Goal: Transaction & Acquisition: Purchase product/service

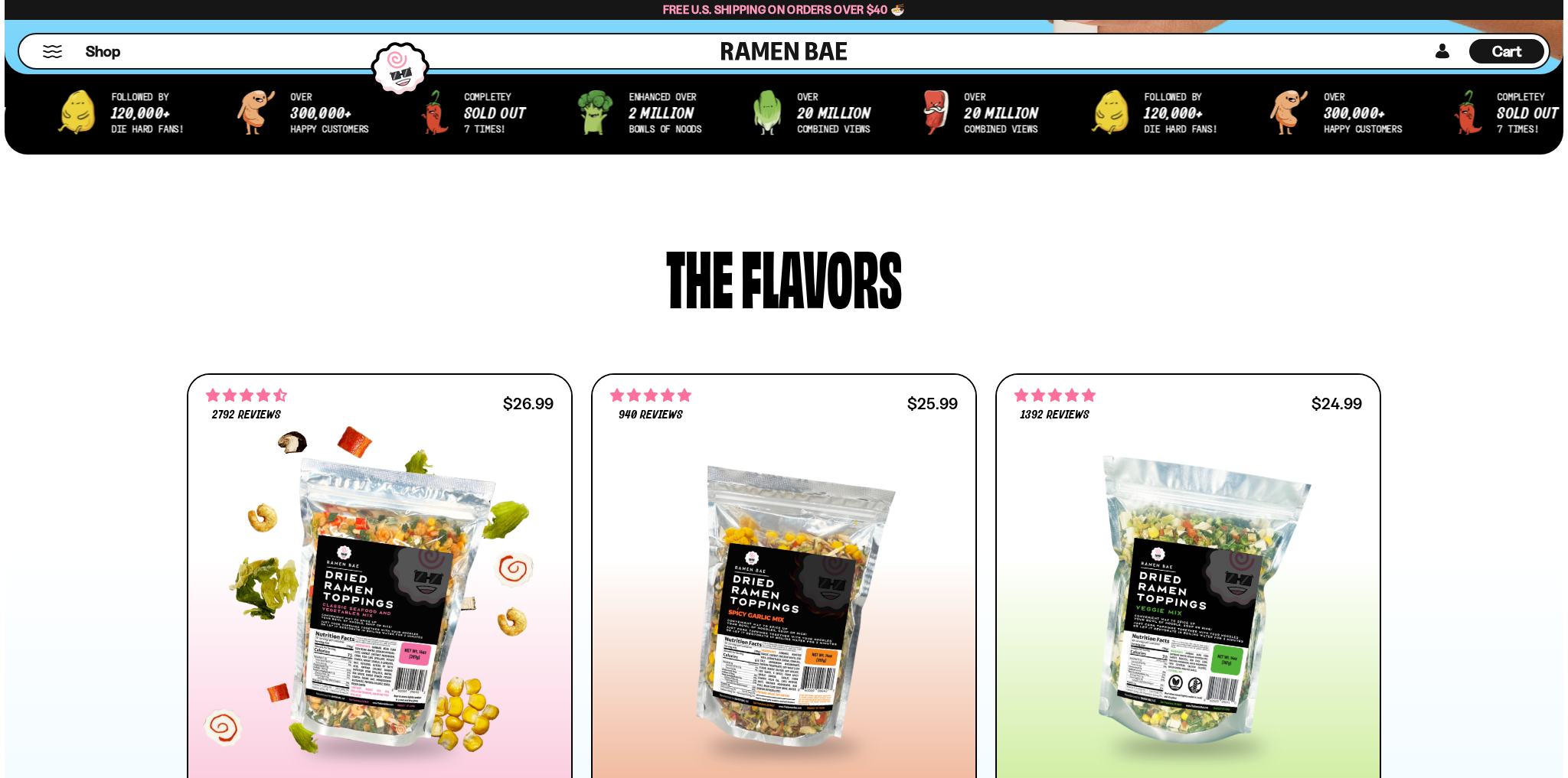
scroll to position [674, 0]
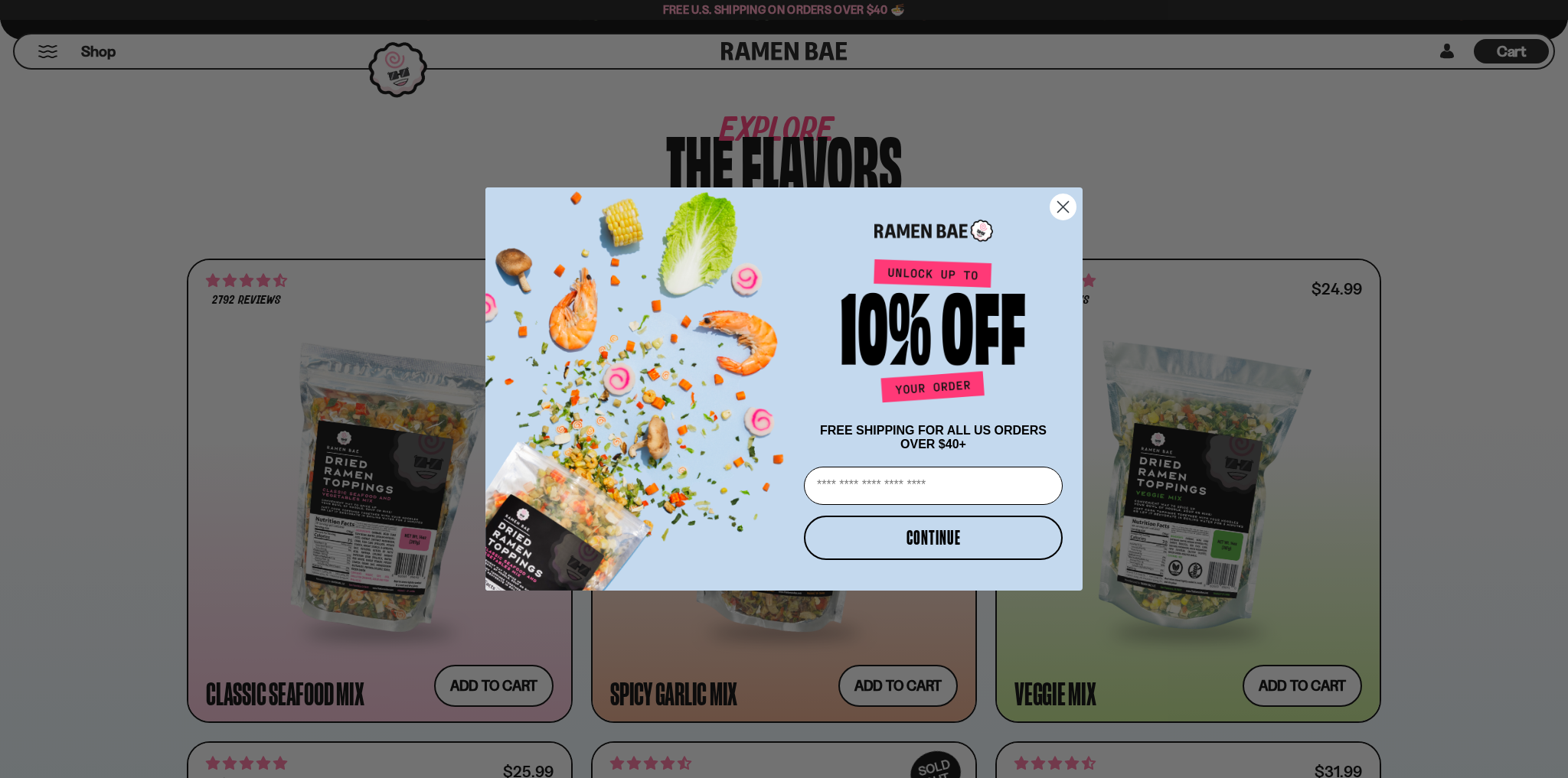
drag, startPoint x: 1055, startPoint y: 211, endPoint x: 1066, endPoint y: 205, distance: 12.5
click at [1056, 211] on circle "Close dialog" at bounding box center [1063, 206] width 25 height 25
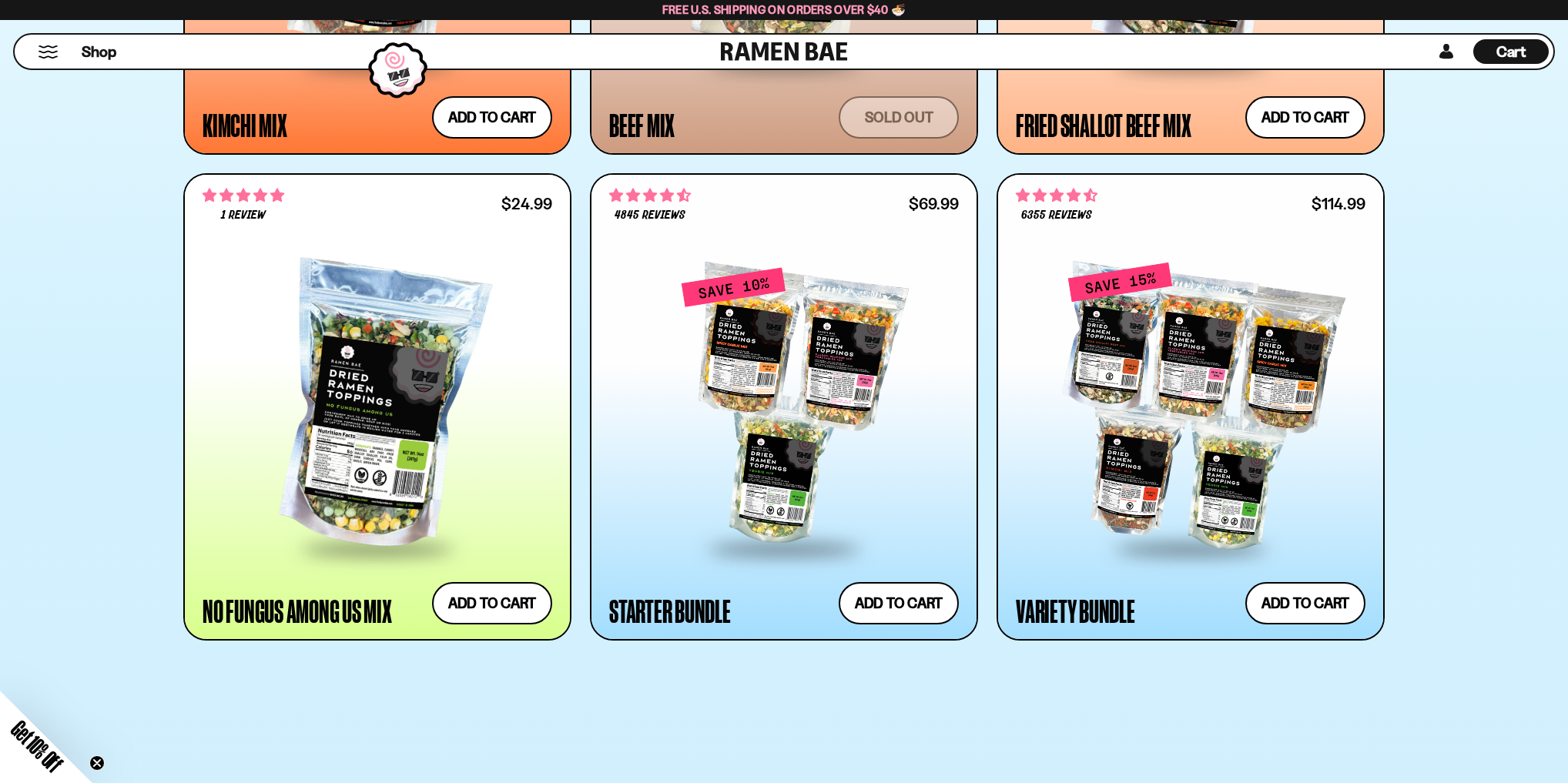
scroll to position [1787, 0]
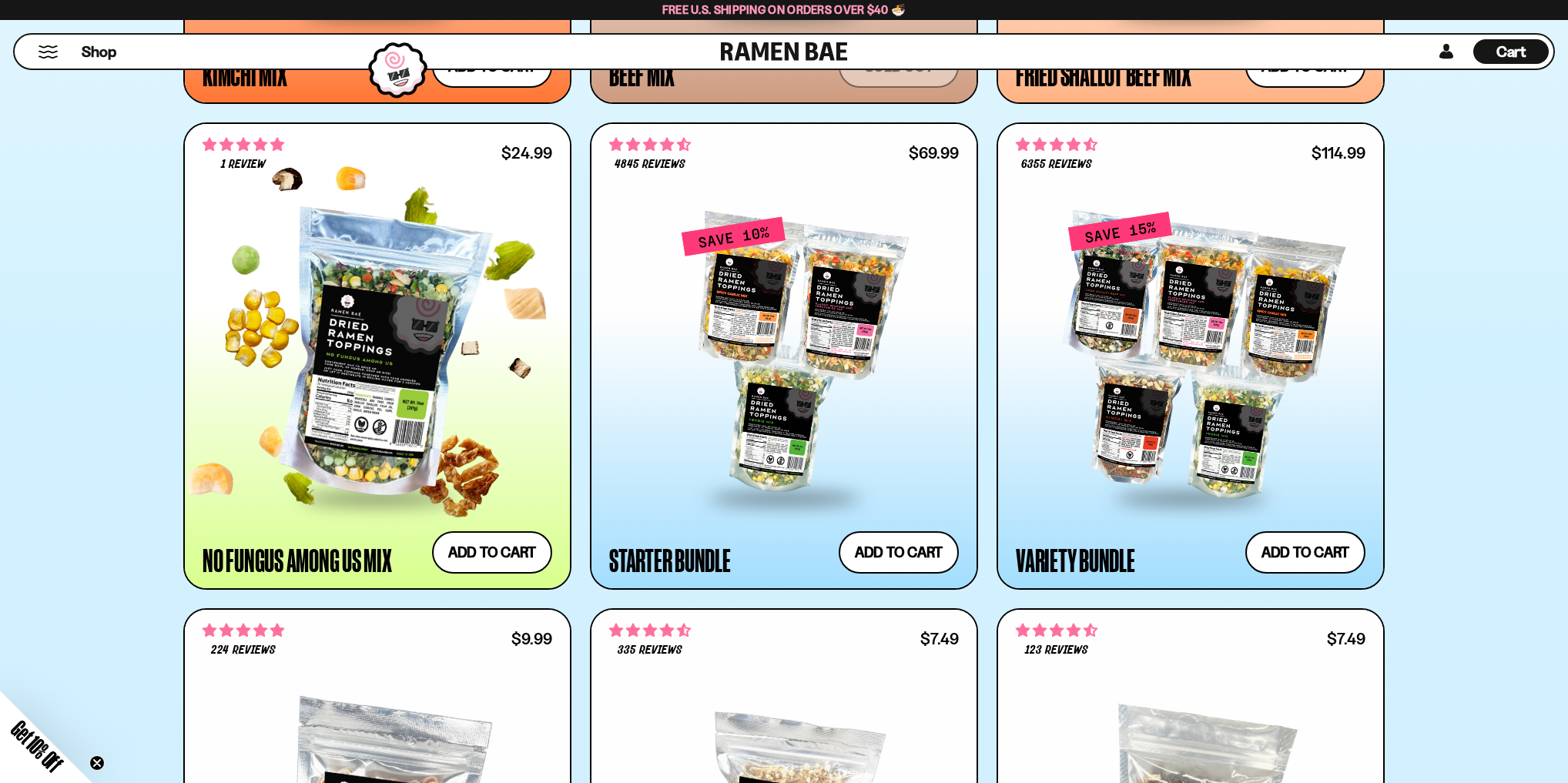
click at [370, 323] on div at bounding box center [377, 356] width 349 height 281
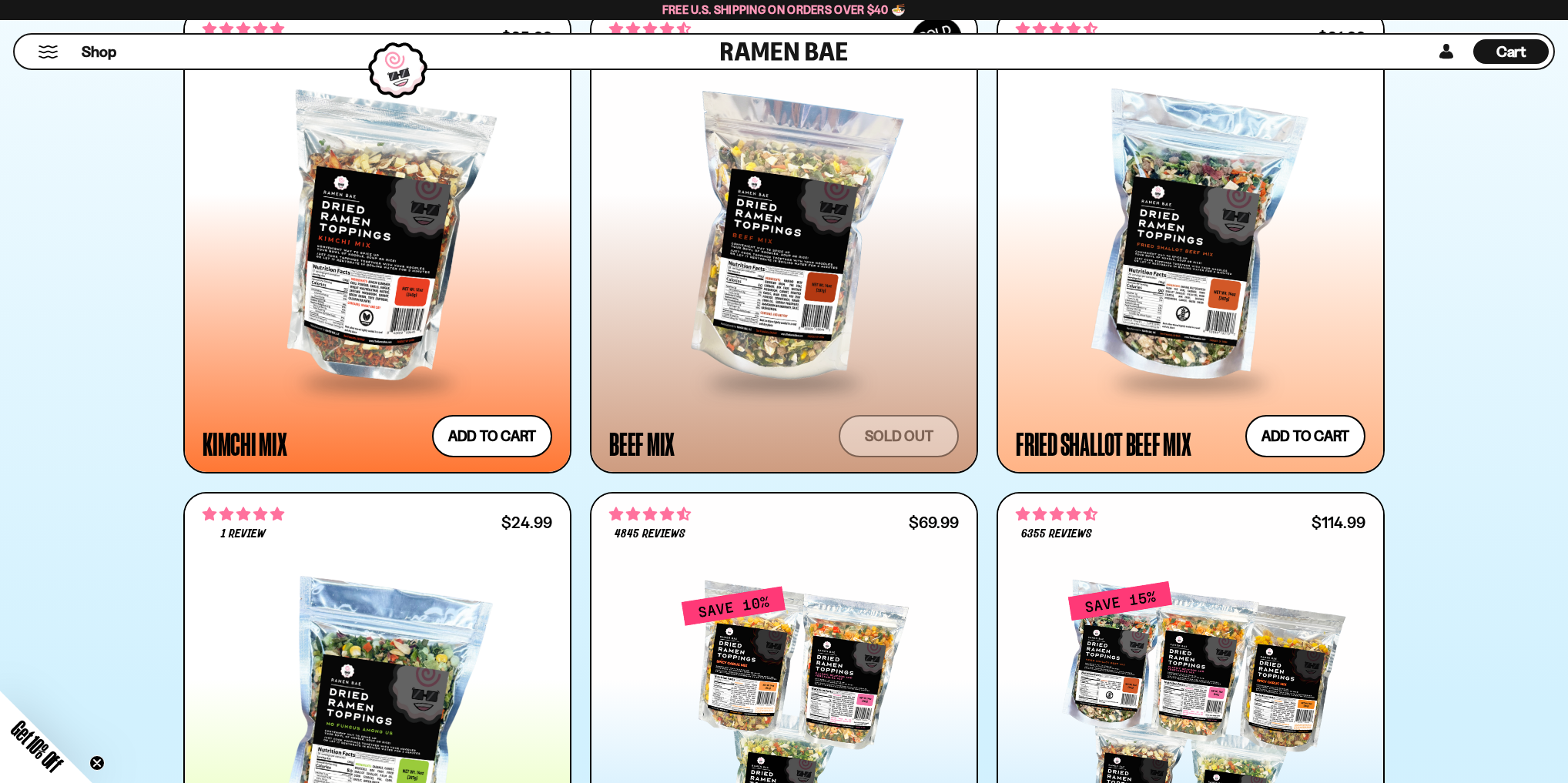
scroll to position [1418, 0]
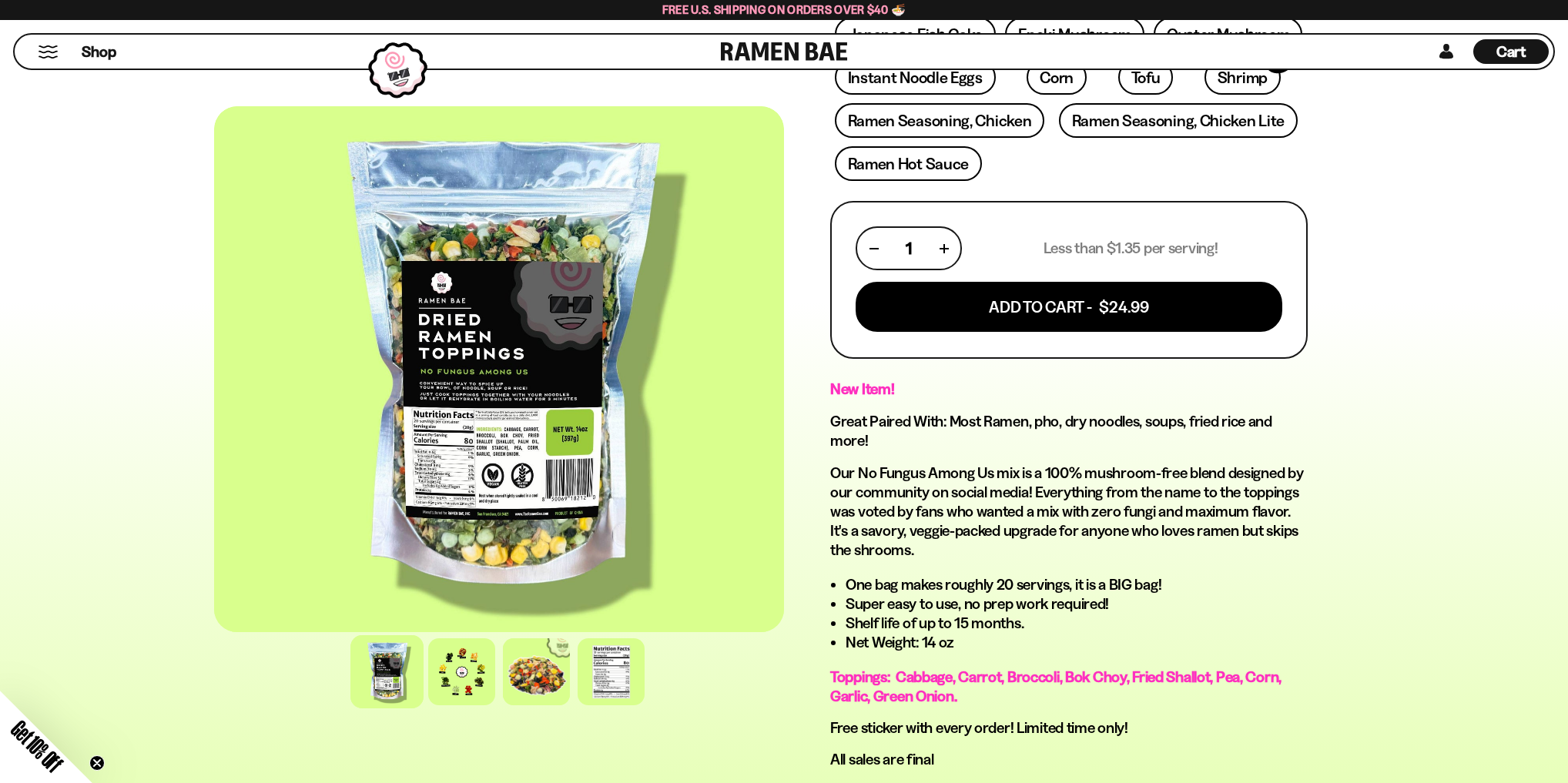
scroll to position [431, 0]
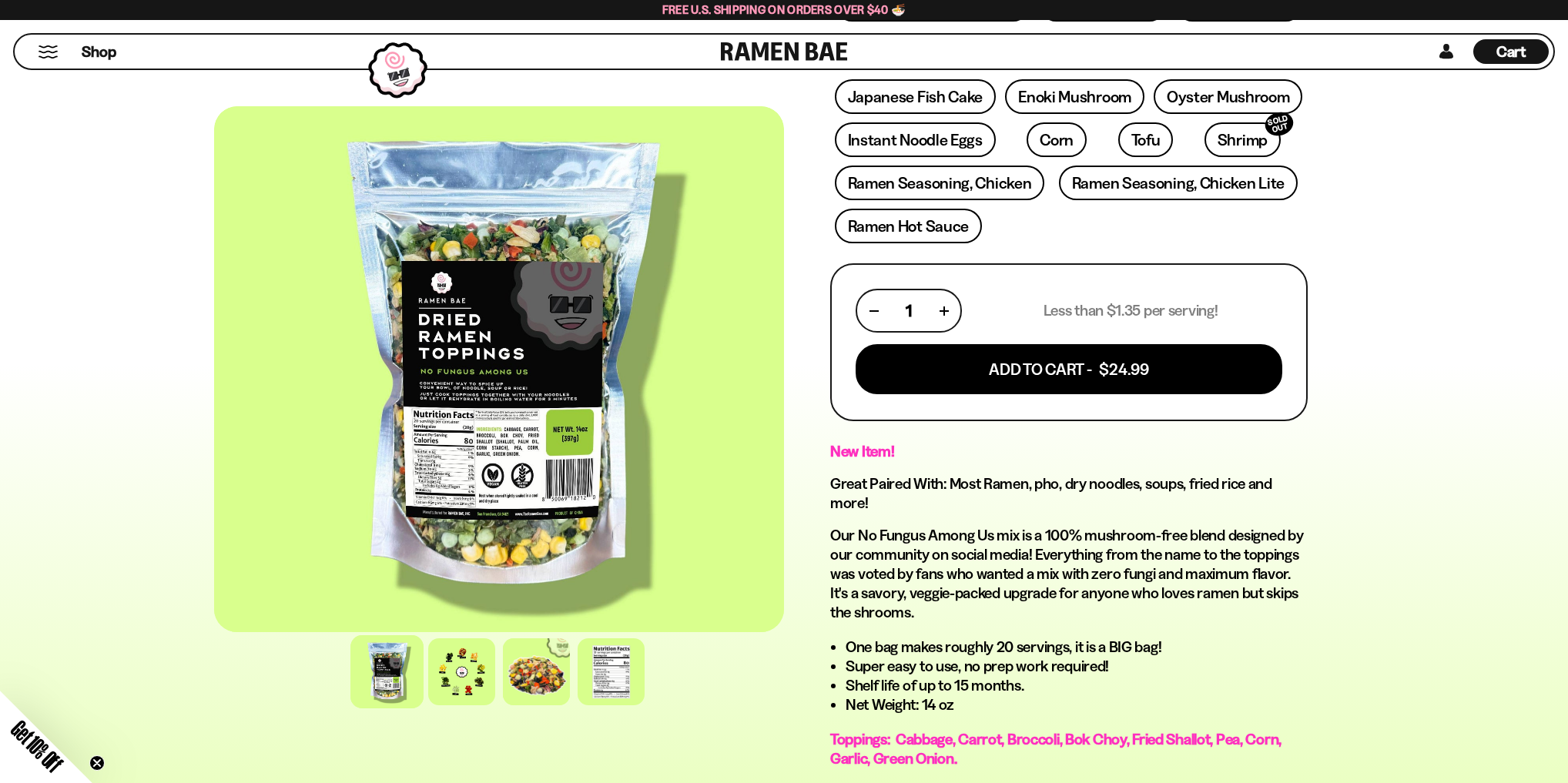
drag, startPoint x: 687, startPoint y: 590, endPoint x: 736, endPoint y: 545, distance: 66.5
